Goal: Information Seeking & Learning: Learn about a topic

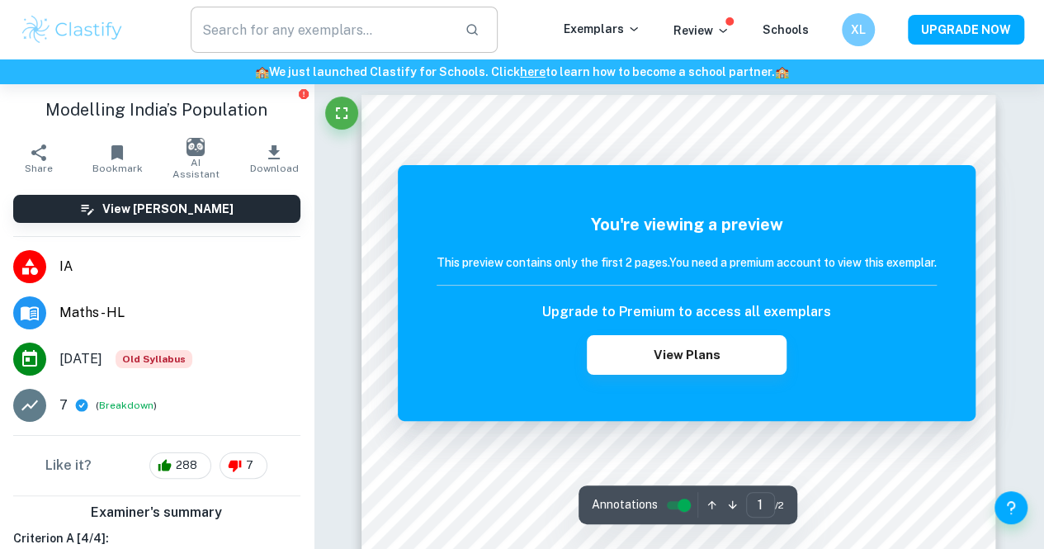
scroll to position [2, 0]
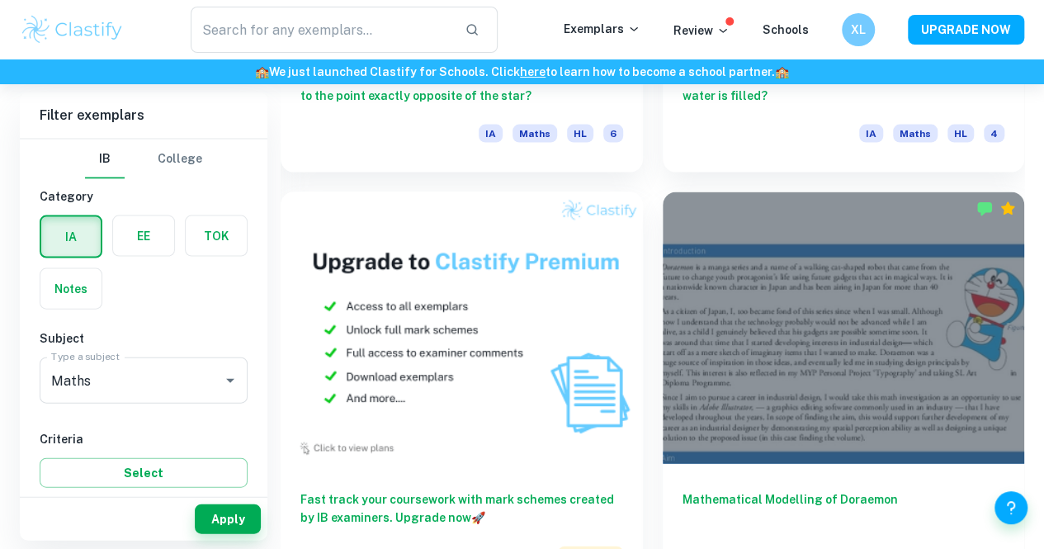
scroll to position [1729, 0]
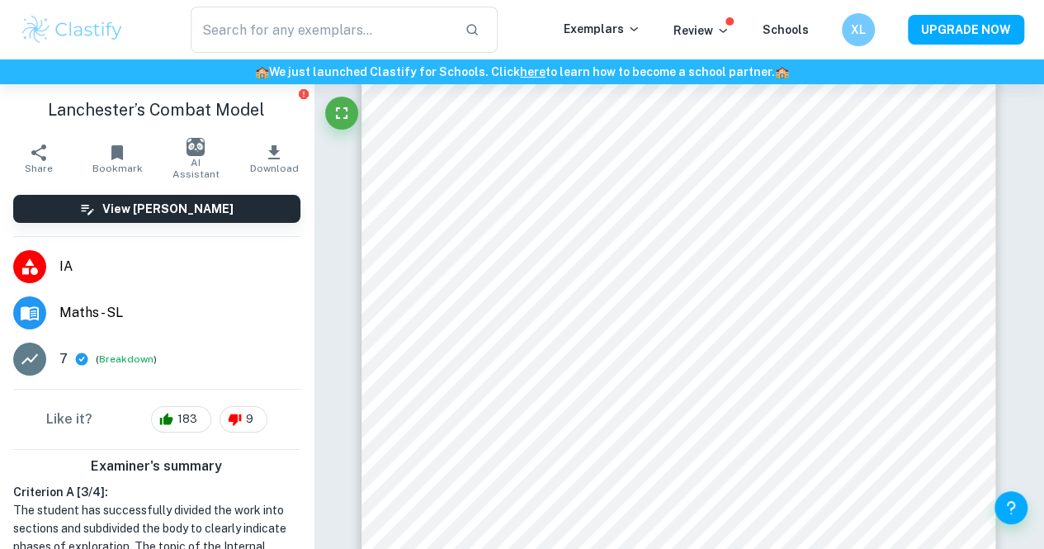
scroll to position [89, 0]
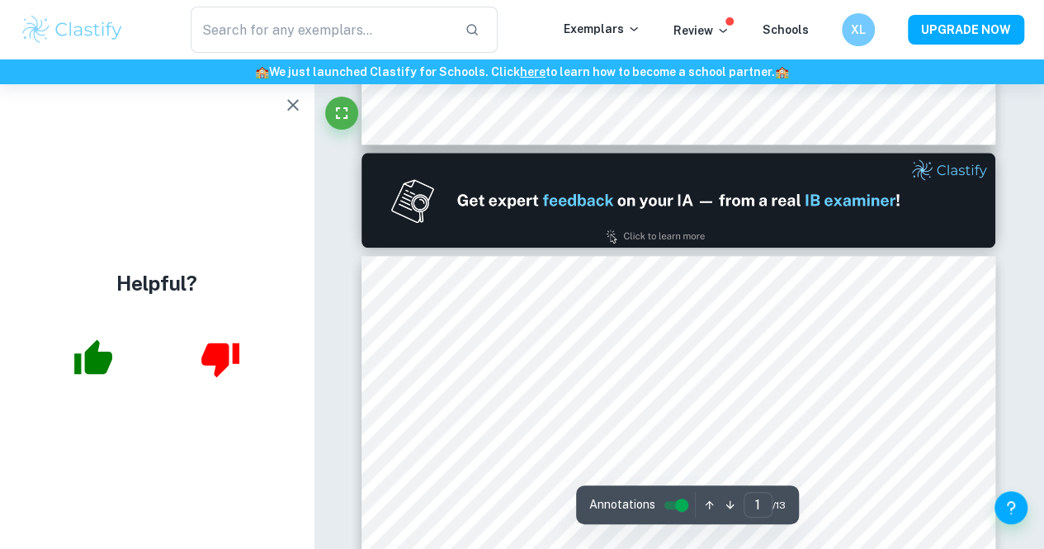
type input "2"
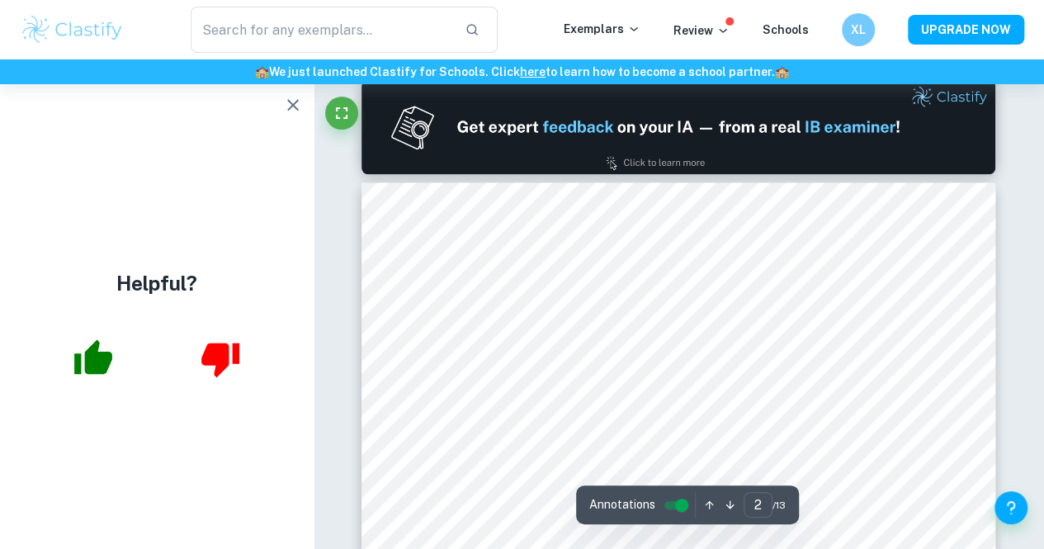
scroll to position [923, 0]
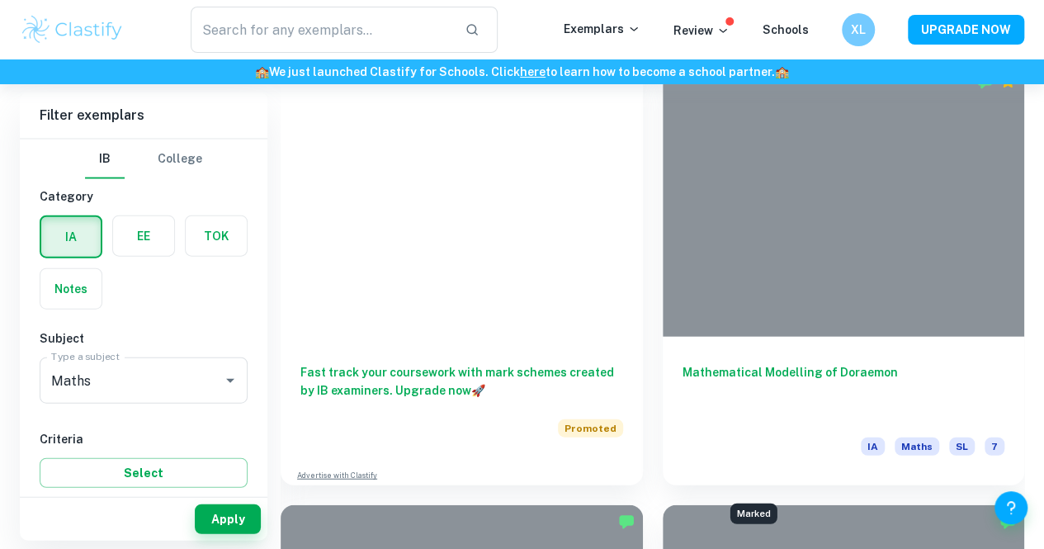
scroll to position [1803, 0]
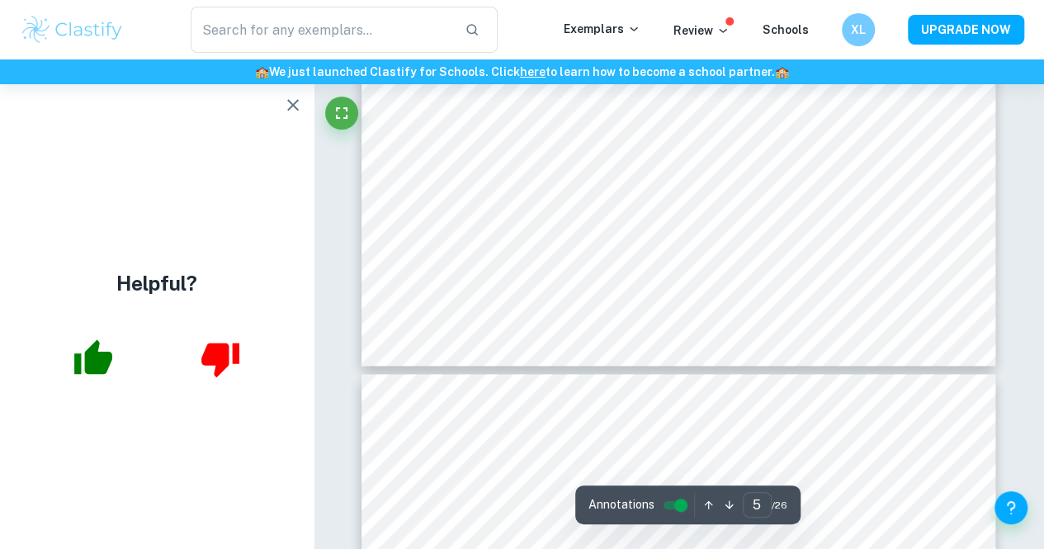
type input "6"
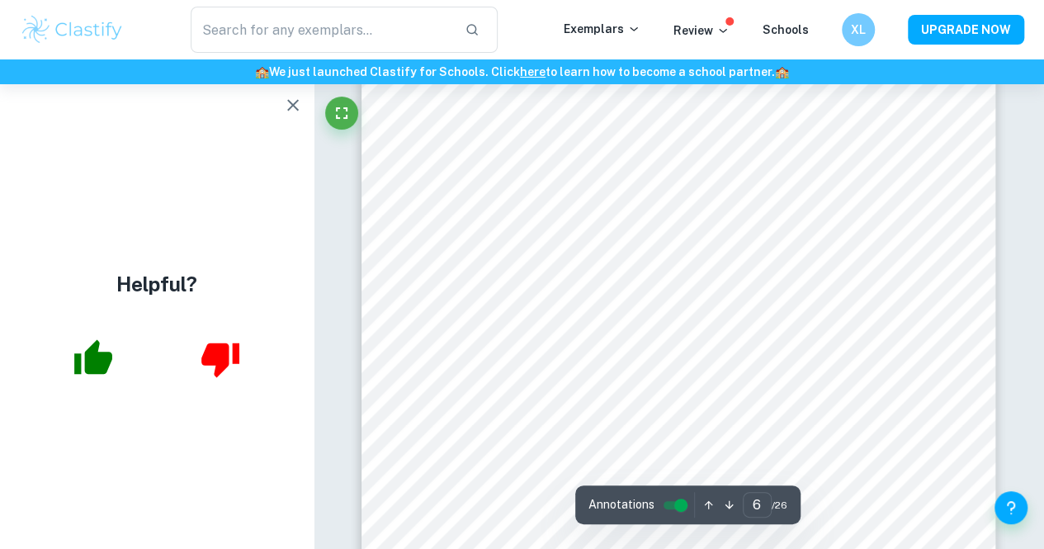
scroll to position [4433, 0]
